Goal: Task Accomplishment & Management: Manage account settings

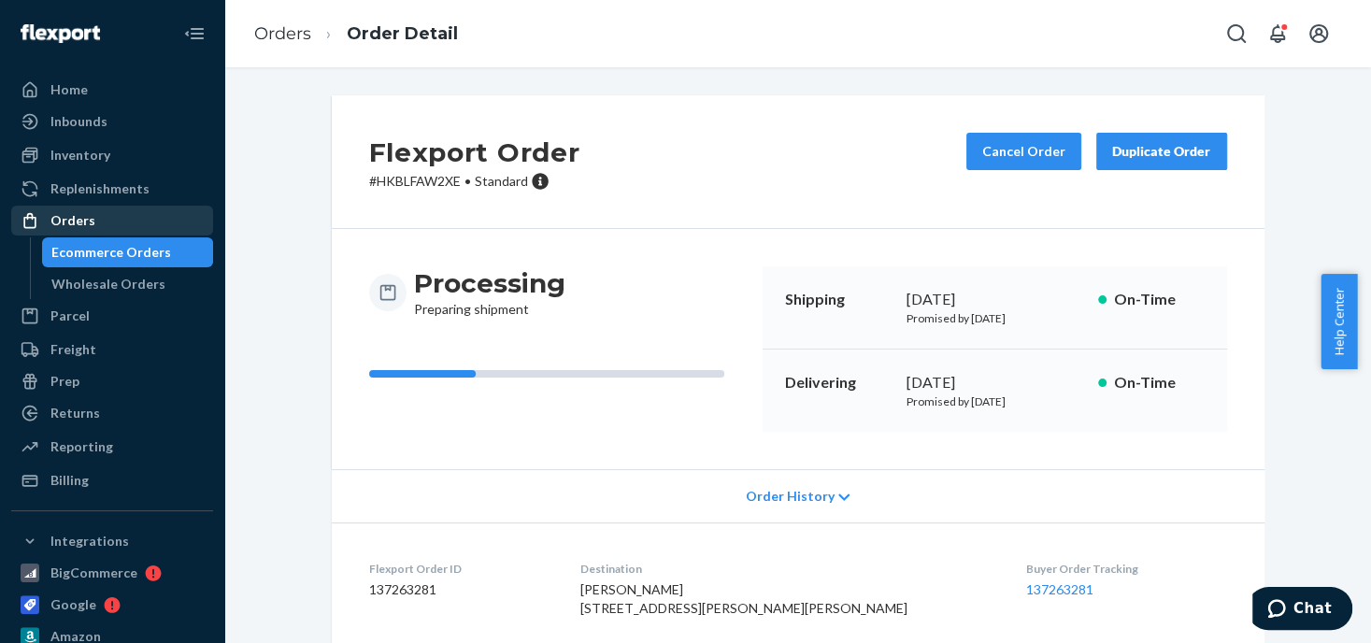
click at [79, 218] on div "Orders" at bounding box center [72, 220] width 45 height 19
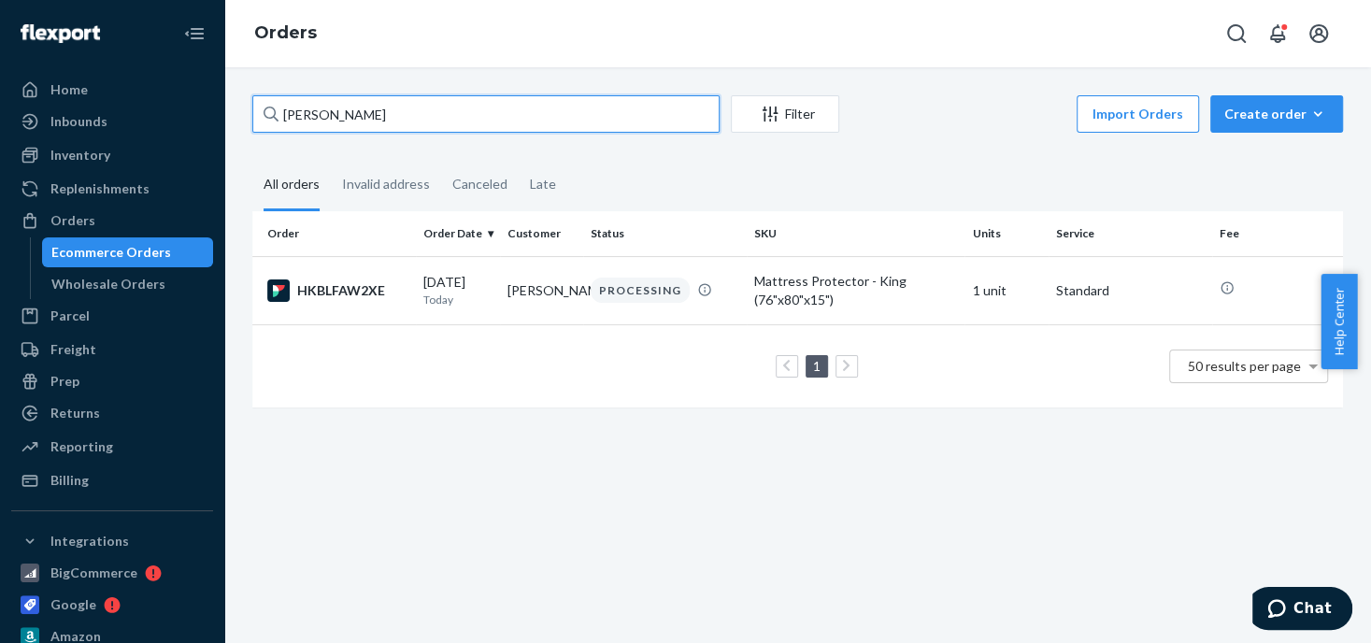
drag, startPoint x: 391, startPoint y: 115, endPoint x: 235, endPoint y: 107, distance: 155.3
click at [235, 107] on div "[PERSON_NAME] Filter Import Orders Create order Ecommerce order Removal order A…" at bounding box center [797, 355] width 1146 height 576
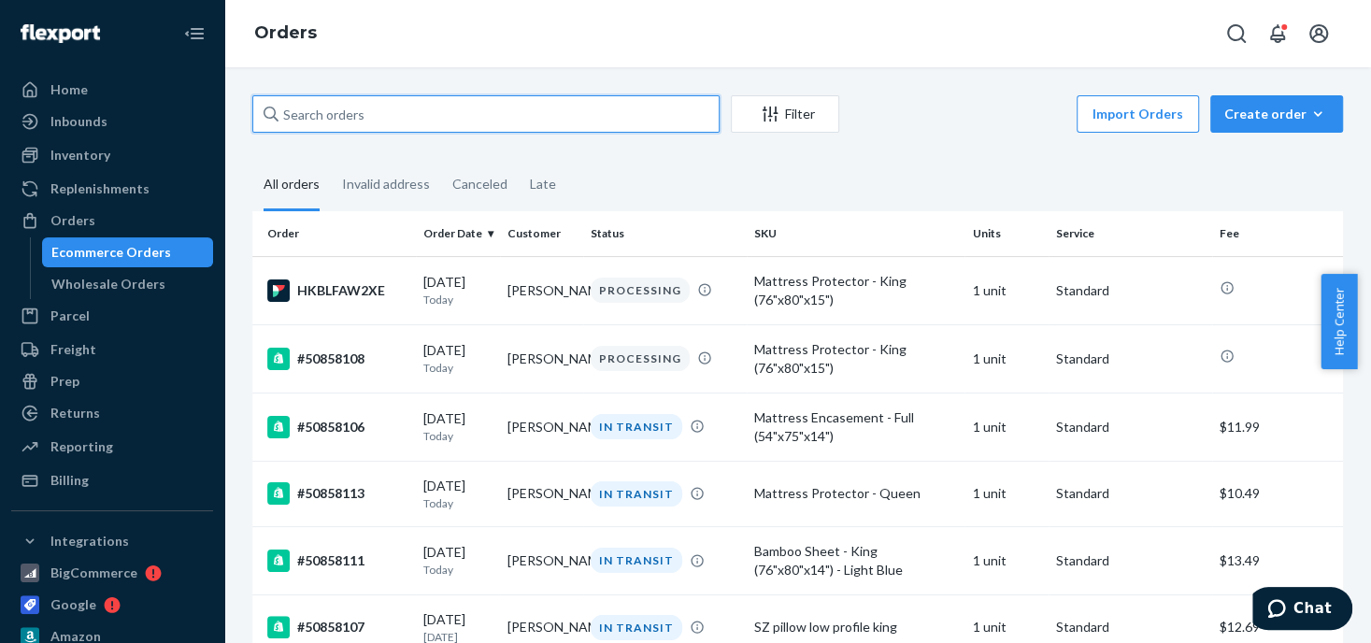
paste input "[PERSON_NAME]"
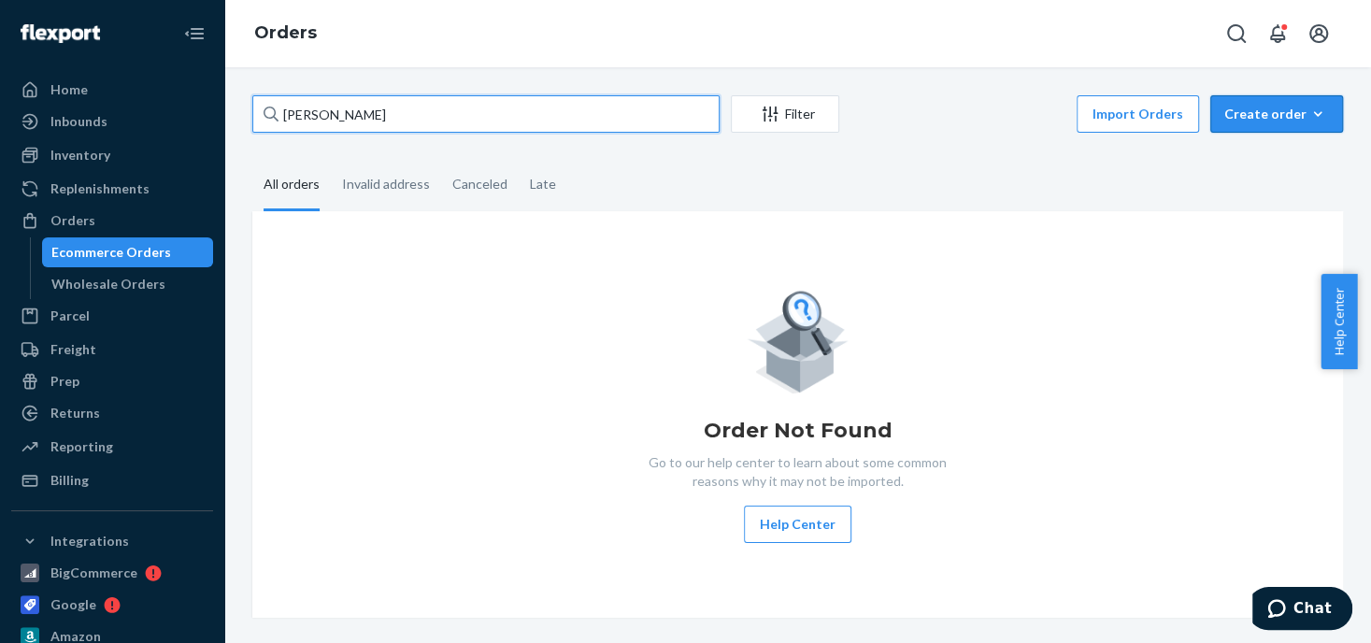
type input "[PERSON_NAME]"
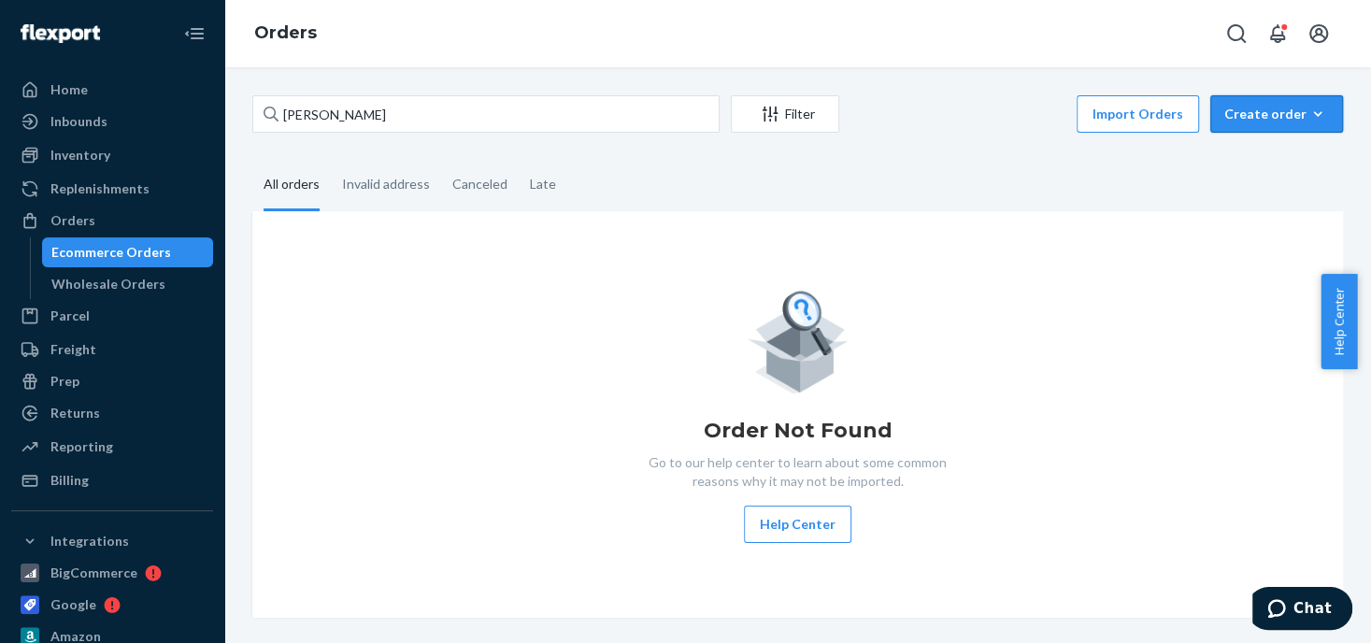
click at [1266, 121] on div "Create order" at bounding box center [1276, 114] width 105 height 19
click at [1239, 154] on span "Ecommerce order" at bounding box center [1288, 158] width 116 height 13
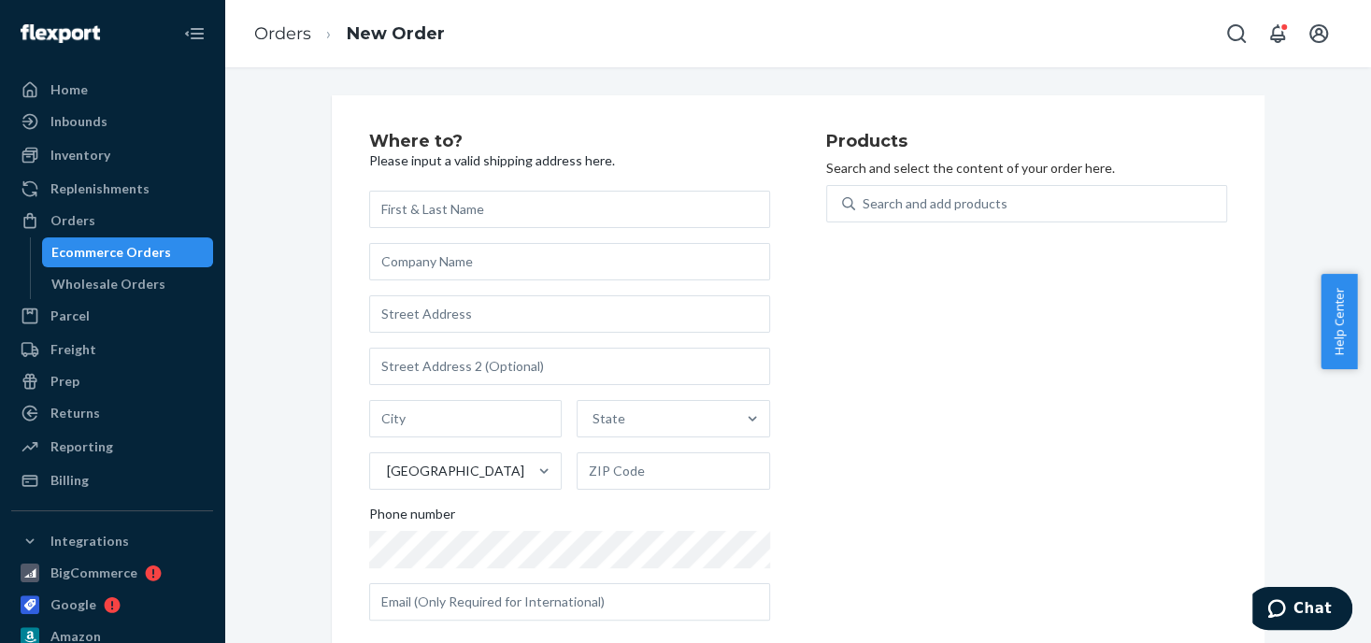
click at [508, 206] on input "text" at bounding box center [569, 209] width 401 height 37
type input "[PERSON_NAME]"
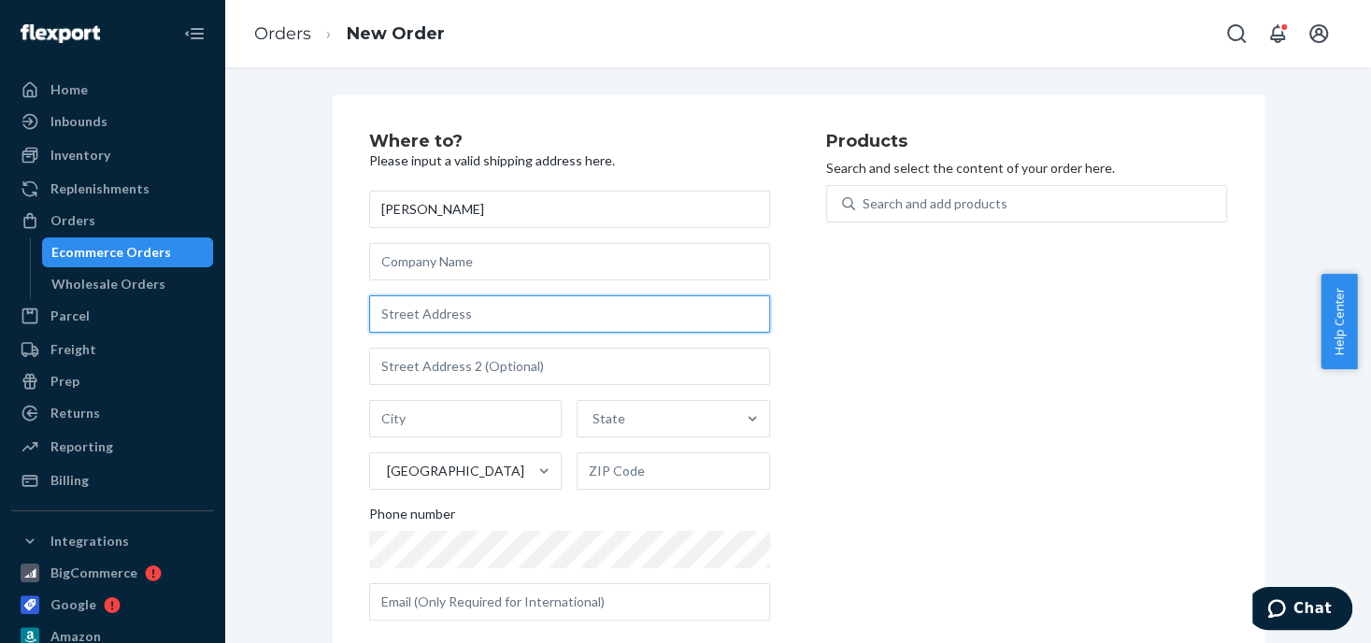
click at [452, 308] on input "text" at bounding box center [569, 313] width 401 height 37
paste input "11 Ci Estate Ln"
type input "11 Ci Estate Ln"
type input "[GEOGRAPHIC_DATA]"
type input "31525"
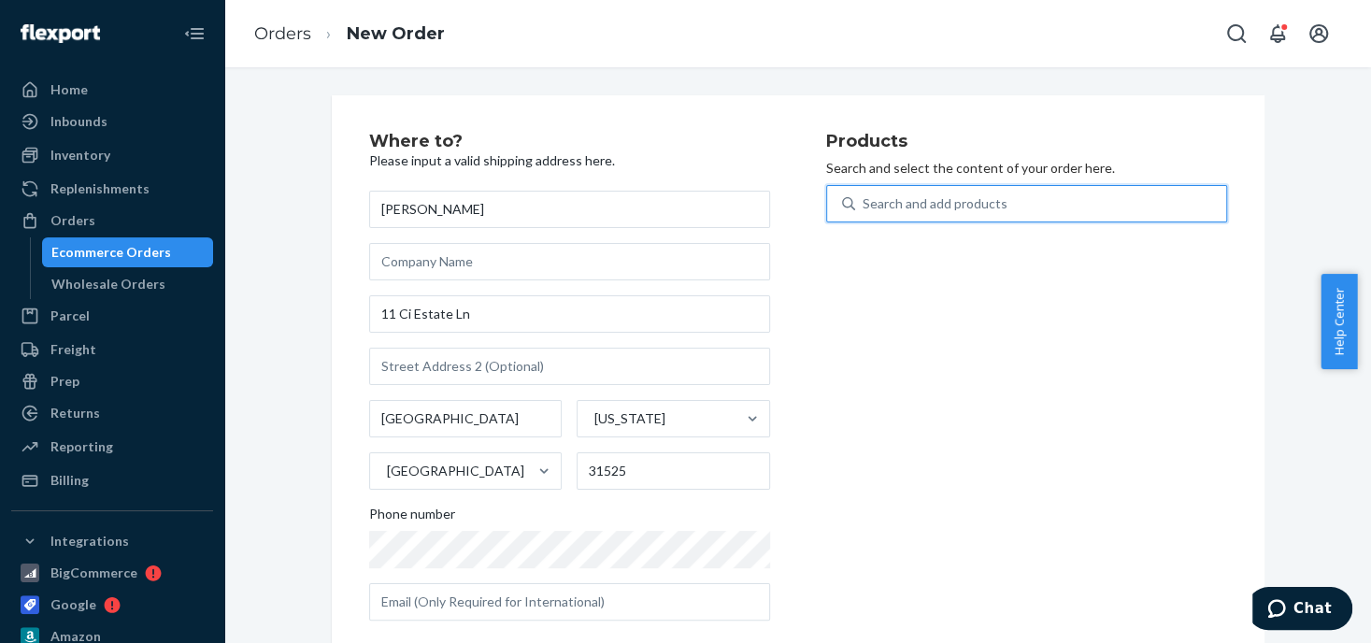
click at [881, 200] on div "Search and add products" at bounding box center [934, 203] width 145 height 19
click at [864, 200] on input "0 results available. Use Up and Down to choose options, press Enter to select t…" at bounding box center [863, 203] width 2 height 19
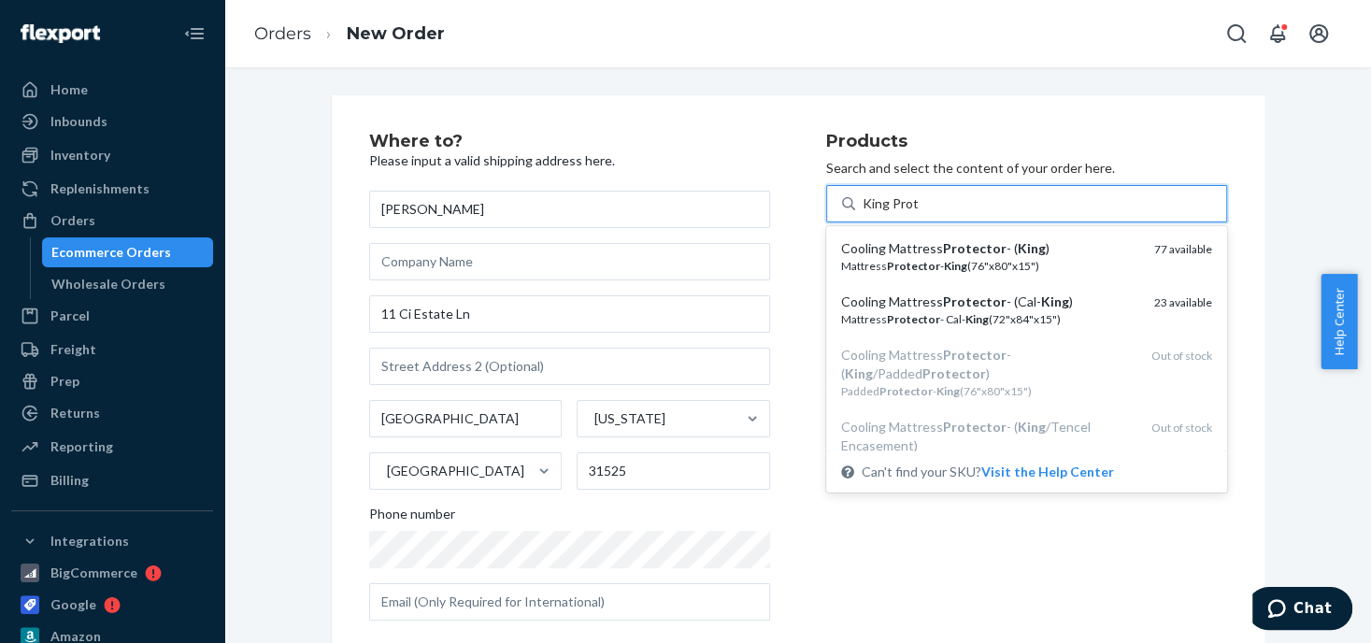
type input "King Prot"
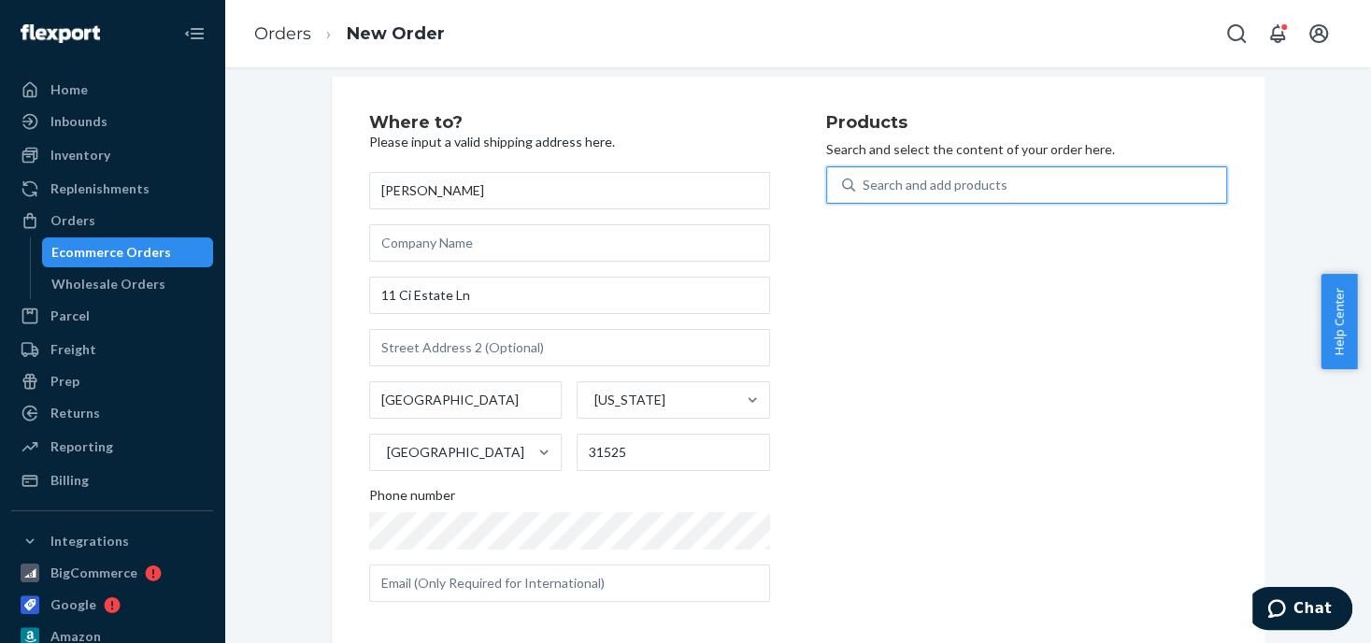
scroll to position [29, 0]
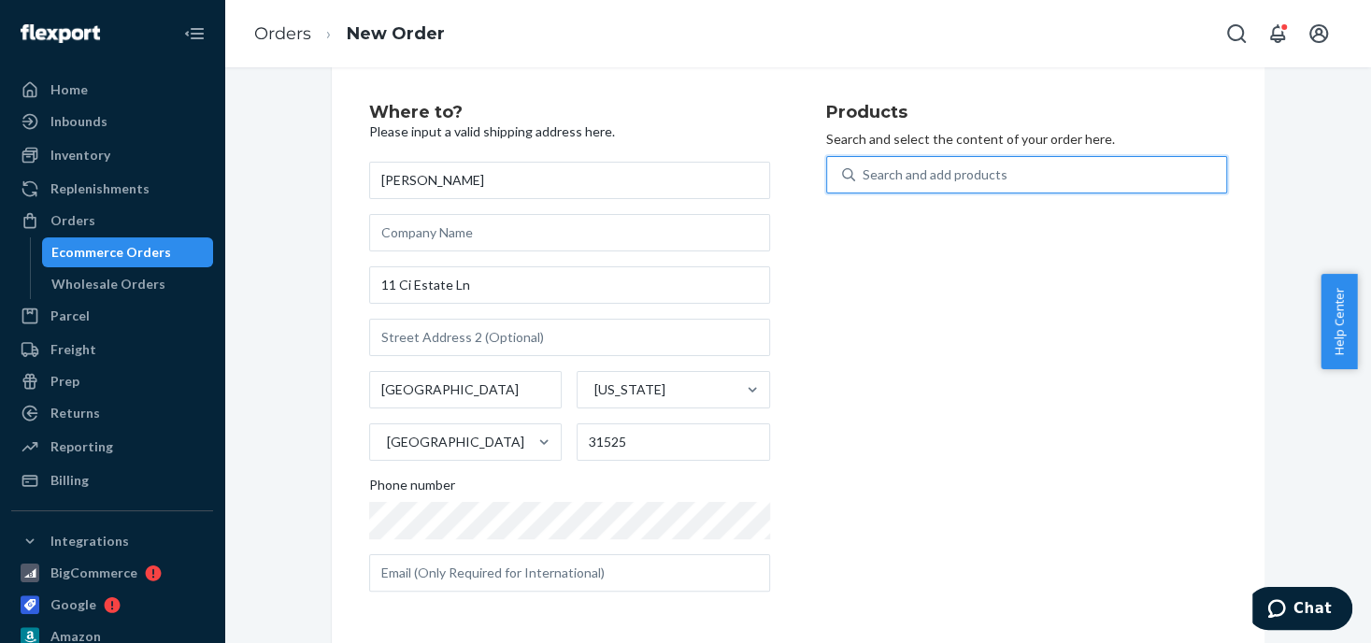
click at [887, 172] on div "Search and add products" at bounding box center [934, 174] width 145 height 19
click at [864, 172] on input "0 results available. Select is focused ,type to refine list, press Down to open…" at bounding box center [863, 174] width 2 height 19
type input "King prot"
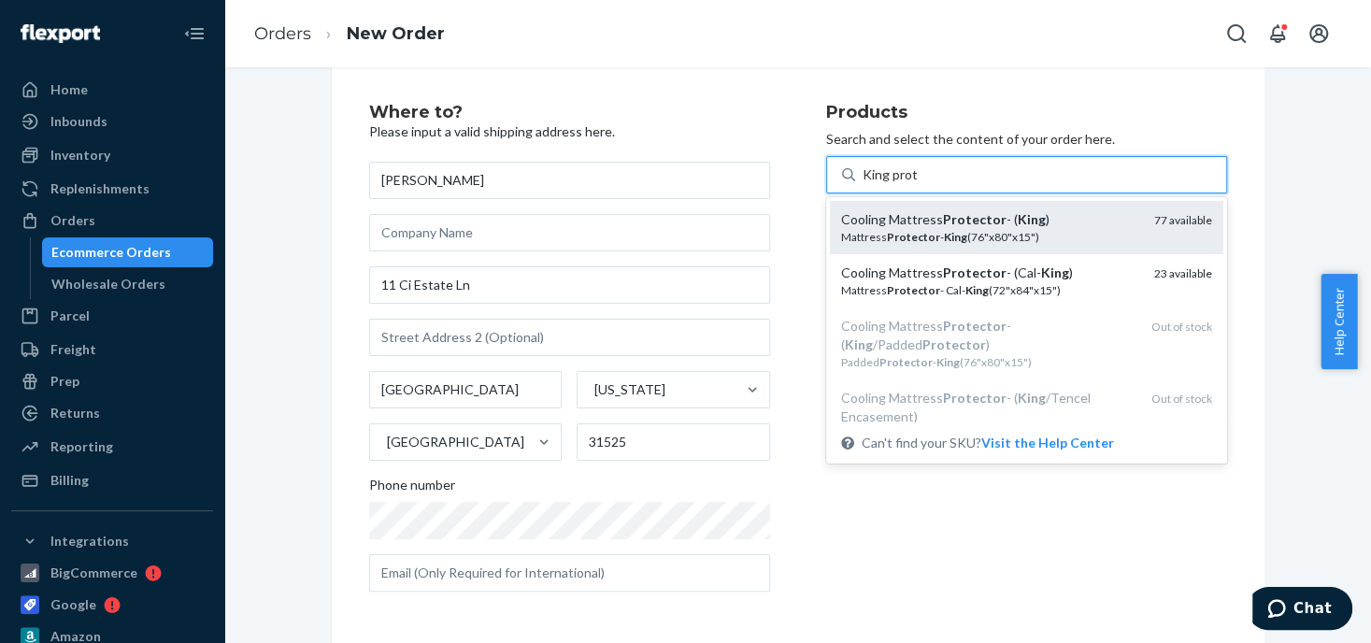
click at [946, 222] on em "Protector" at bounding box center [975, 219] width 64 height 16
click at [918, 184] on input "King prot" at bounding box center [889, 174] width 55 height 19
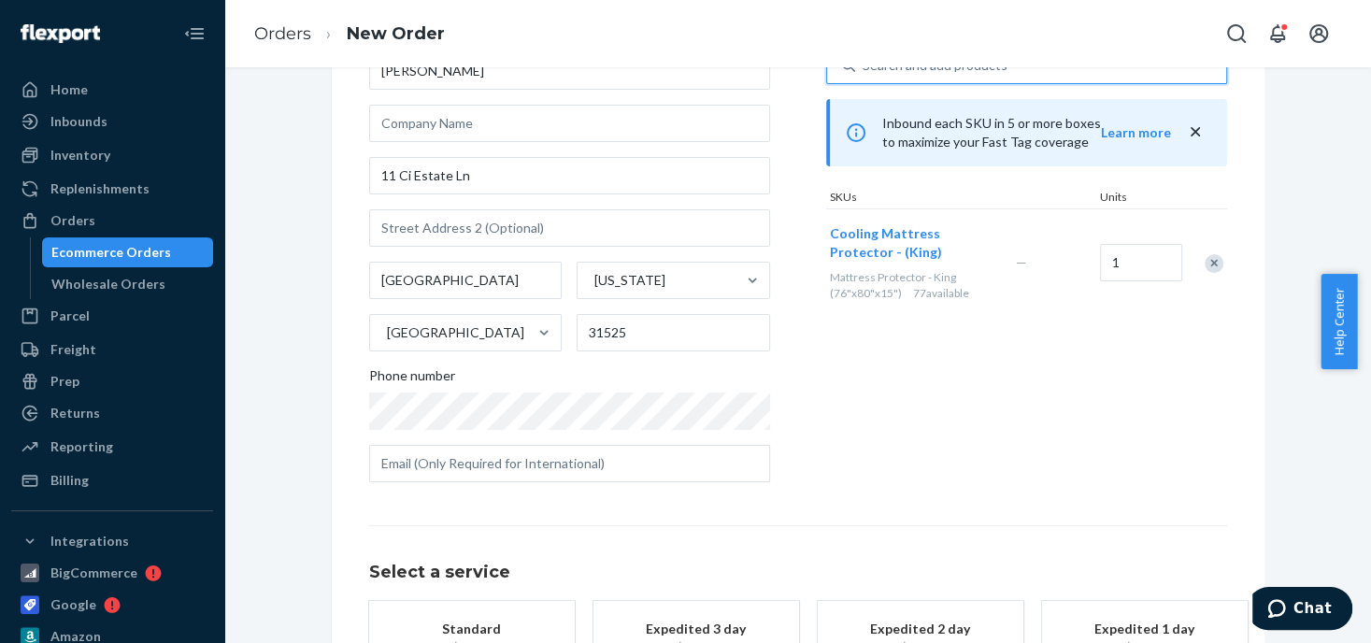
scroll to position [281, 0]
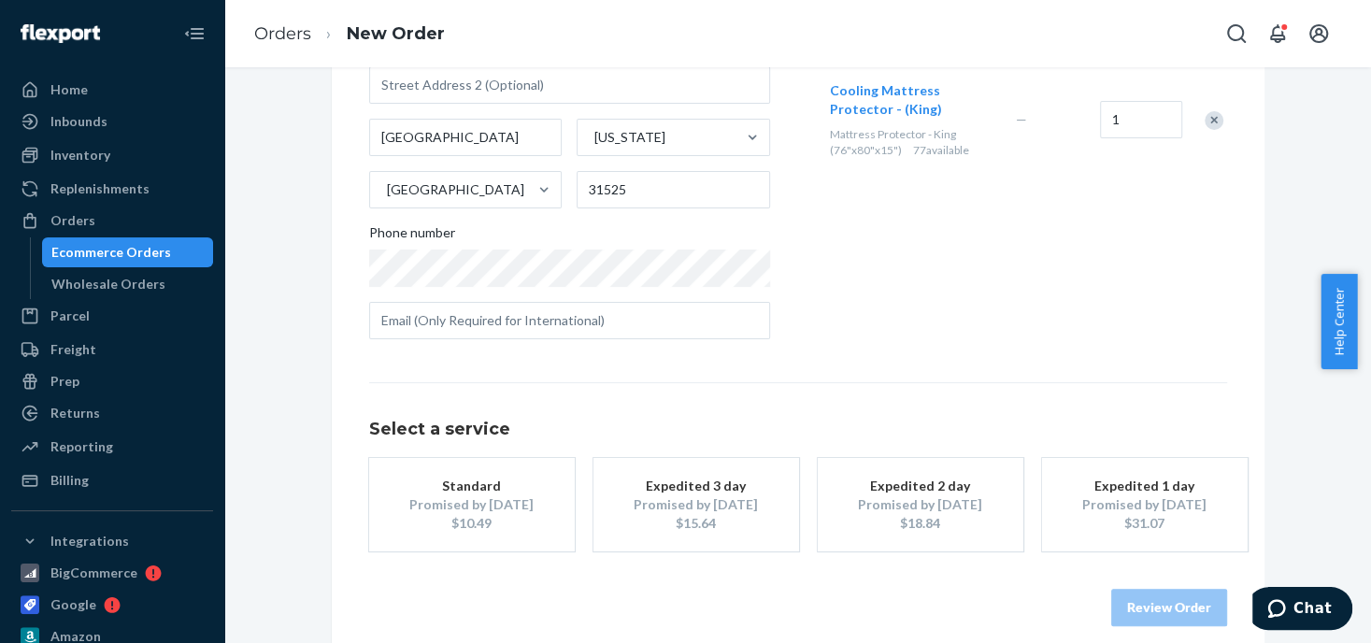
drag, startPoint x: 526, startPoint y: 496, endPoint x: 539, endPoint y: 492, distance: 13.6
click at [530, 495] on div "Promised by [DATE]" at bounding box center [472, 504] width 150 height 19
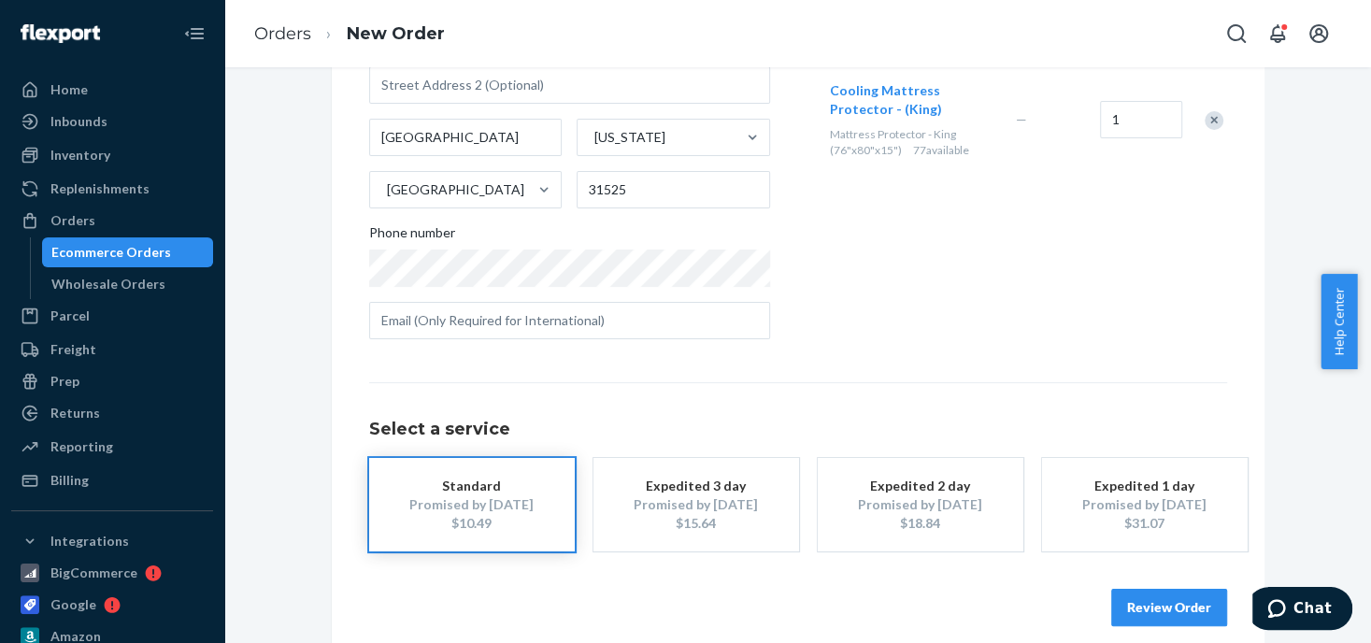
click at [1140, 605] on button "Review Order" at bounding box center [1169, 607] width 116 height 37
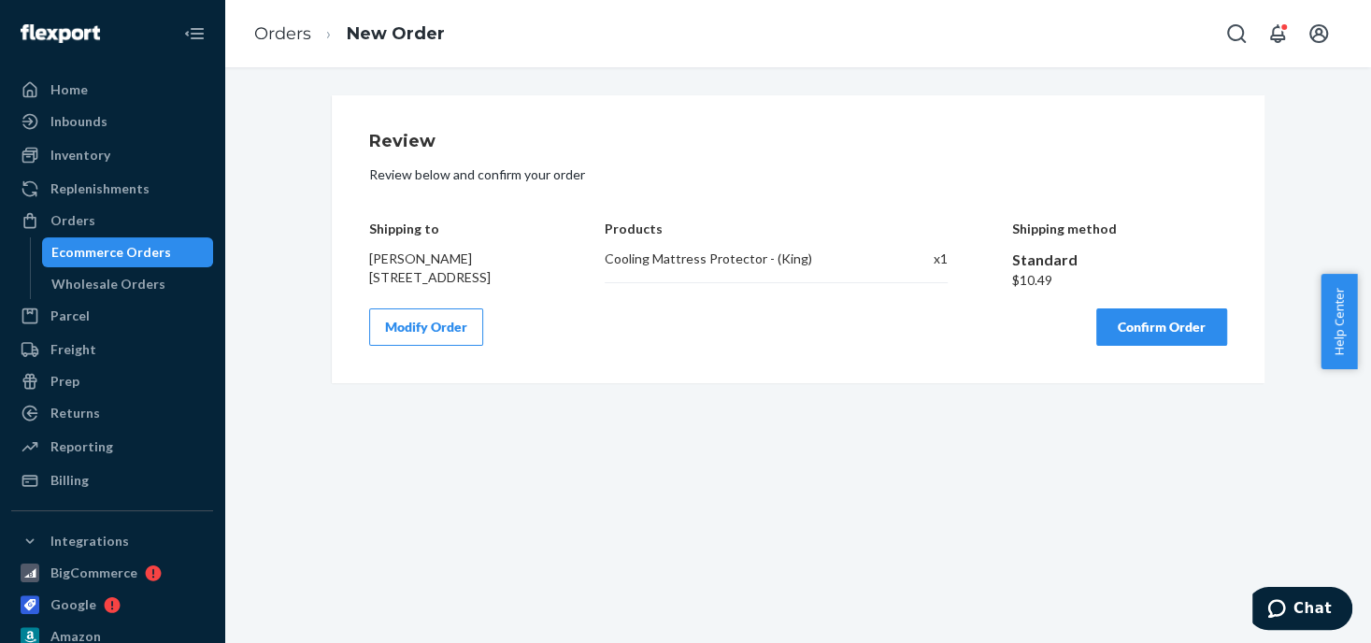
drag, startPoint x: 1129, startPoint y: 338, endPoint x: 1130, endPoint y: 351, distance: 13.1
click at [1128, 341] on button "Confirm Order" at bounding box center [1161, 326] width 131 height 37
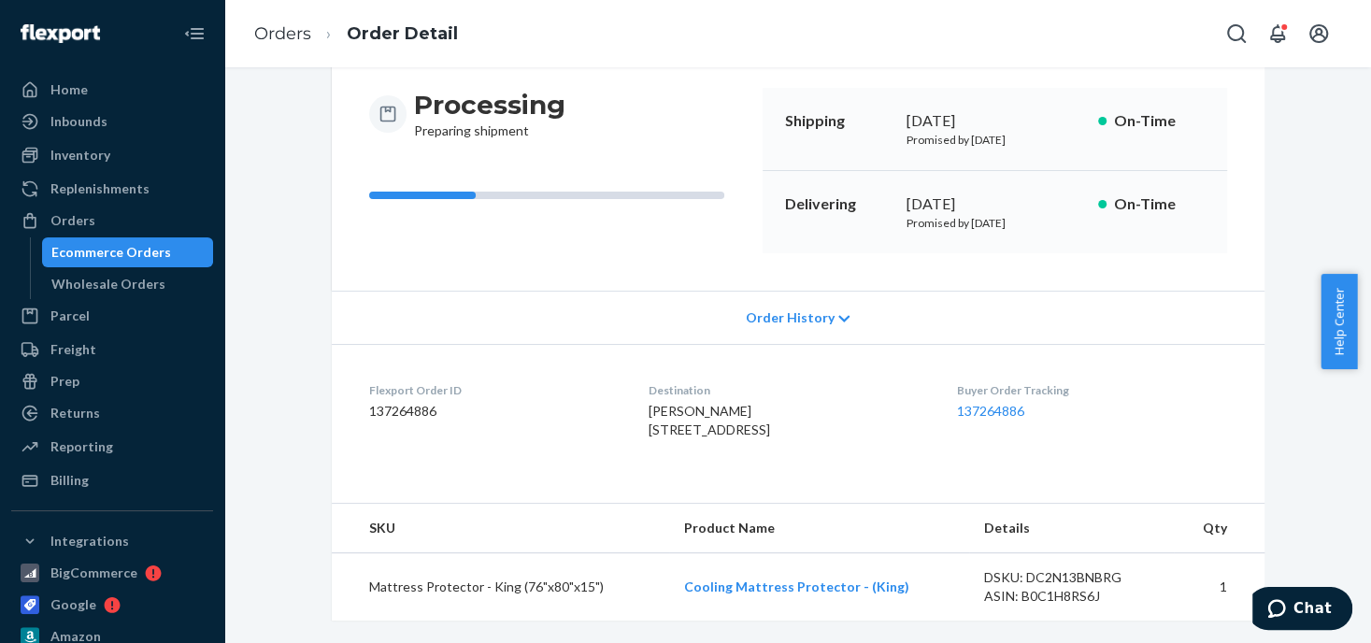
scroll to position [214, 0]
